Goal: Find specific page/section: Find specific page/section

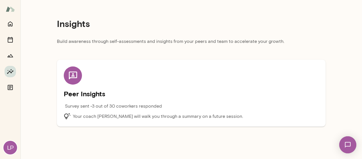
click at [77, 75] on icon at bounding box center [73, 76] width 10 height 10
